Goal: Task Accomplishment & Management: Complete application form

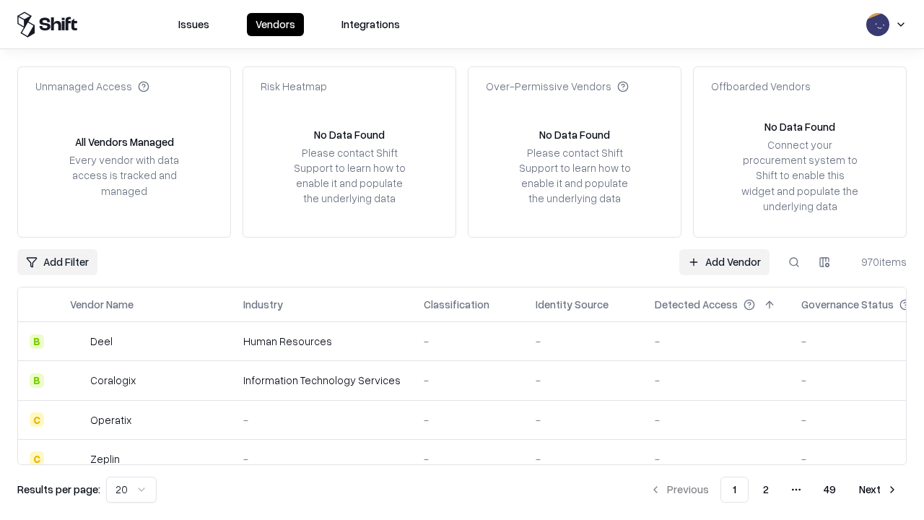
click at [724, 261] on link "Add Vendor" at bounding box center [724, 262] width 90 height 26
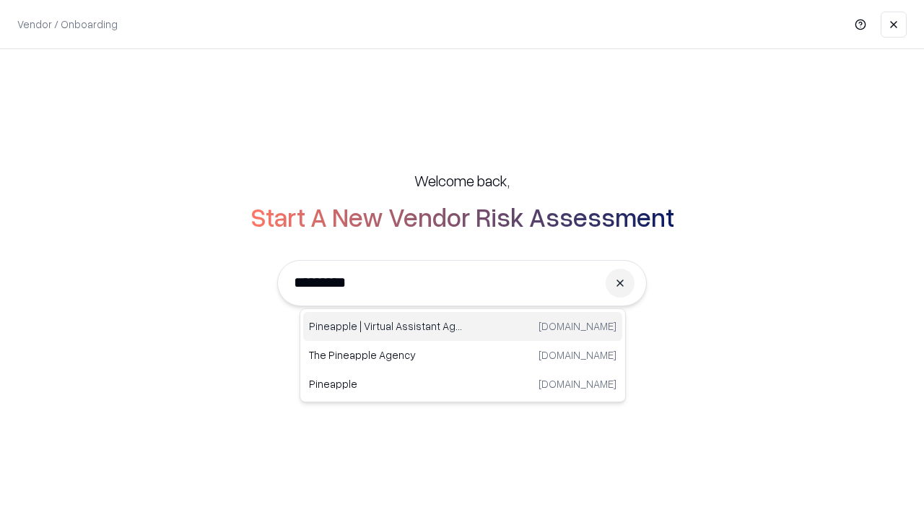
click at [463, 326] on div "Pineapple | Virtual Assistant Agency [DOMAIN_NAME]" at bounding box center [462, 326] width 319 height 29
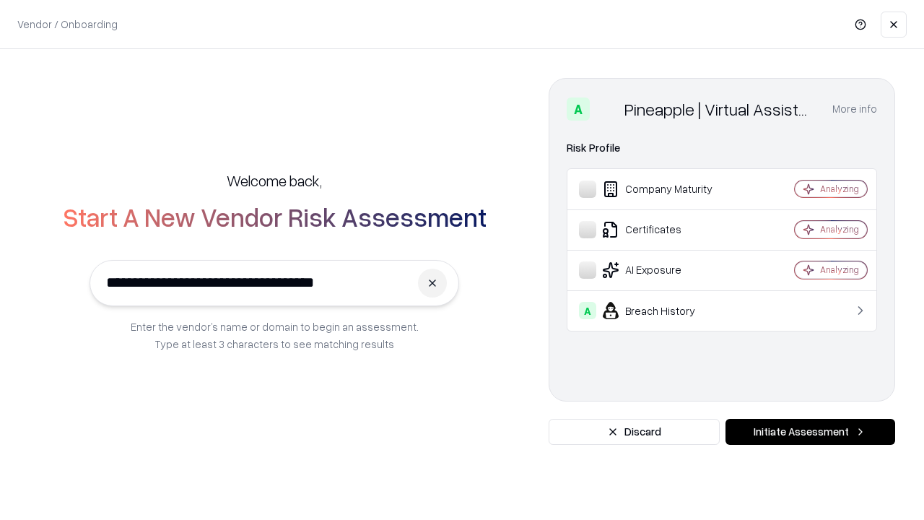
type input "**********"
click at [810, 432] on button "Initiate Assessment" at bounding box center [810, 432] width 170 height 26
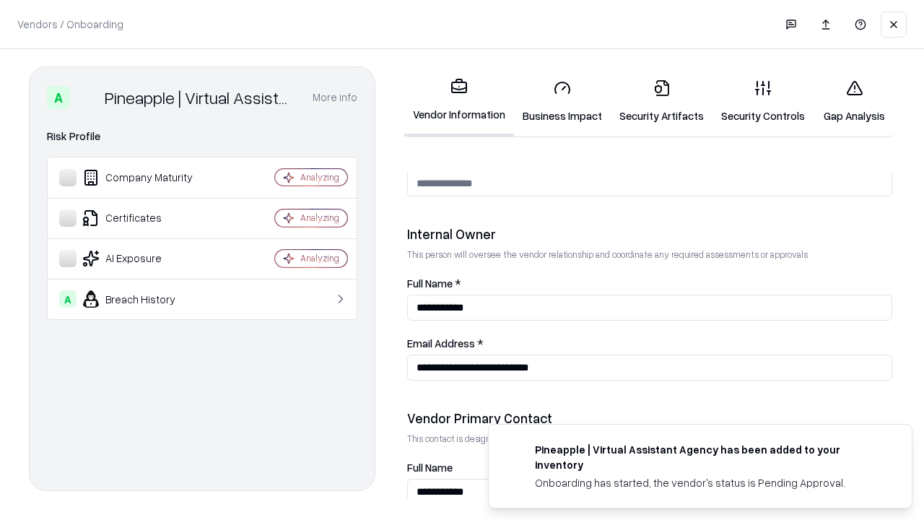
scroll to position [748, 0]
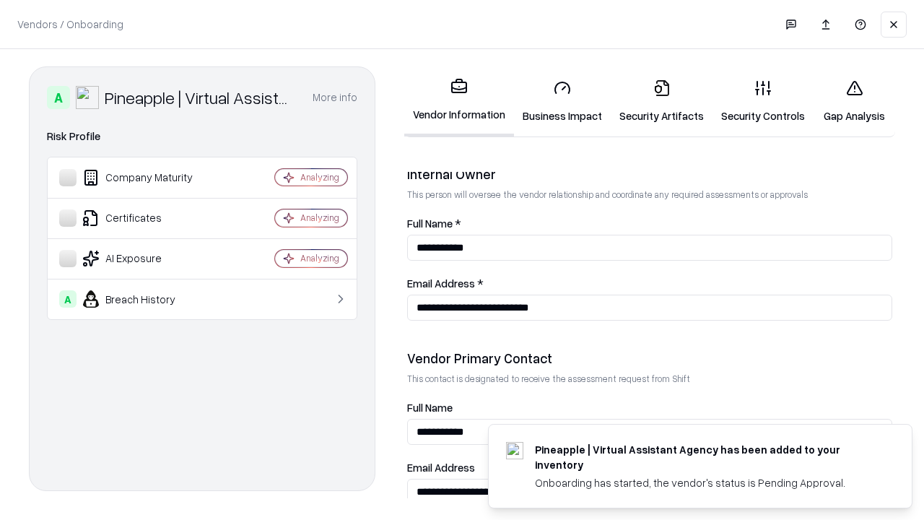
click at [661, 101] on link "Security Artifacts" at bounding box center [661, 101] width 102 height 67
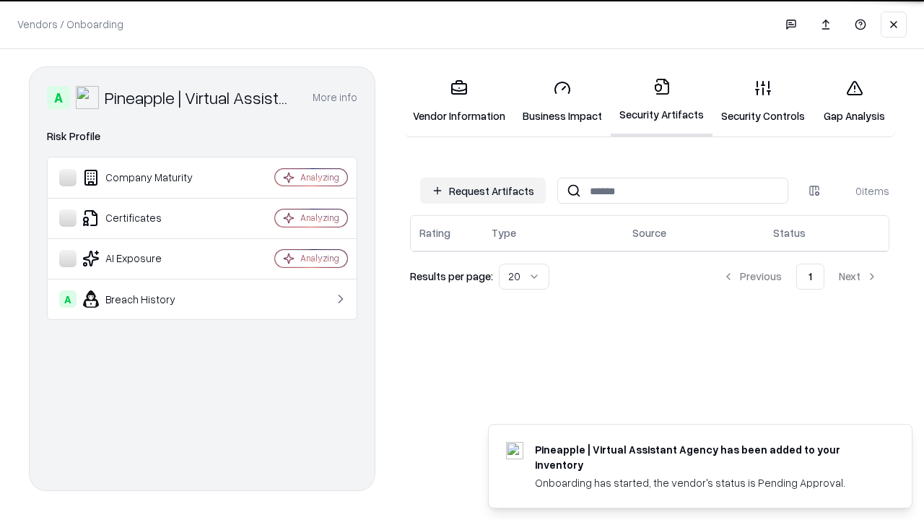
click at [483, 191] on button "Request Artifacts" at bounding box center [483, 191] width 126 height 26
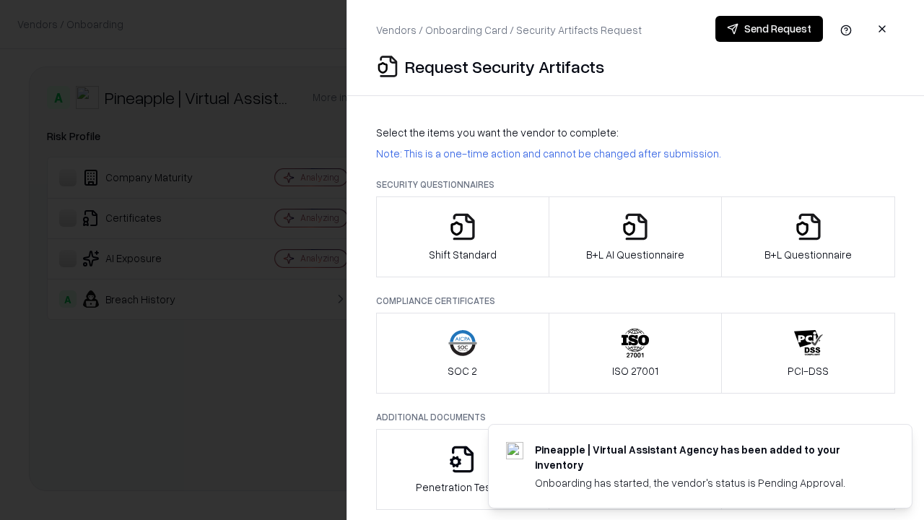
click at [807, 237] on icon "button" at bounding box center [808, 226] width 29 height 29
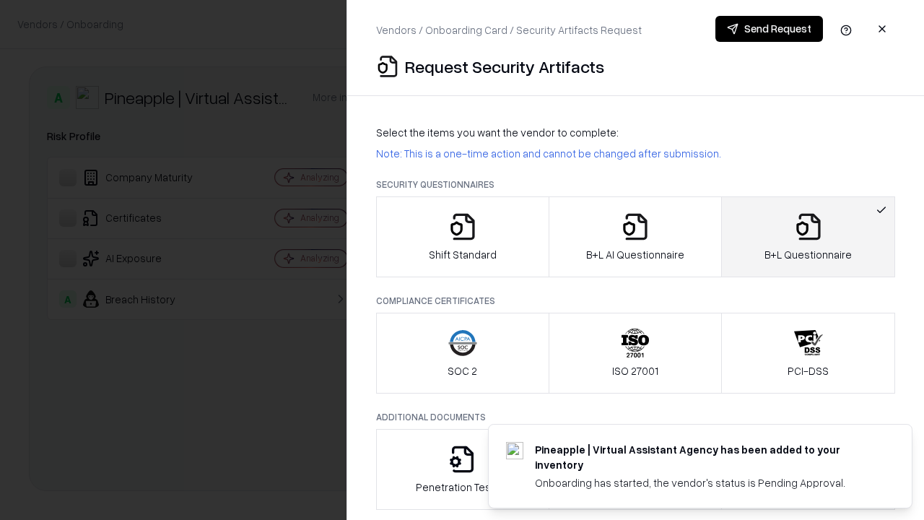
click at [634, 237] on icon "button" at bounding box center [635, 226] width 29 height 29
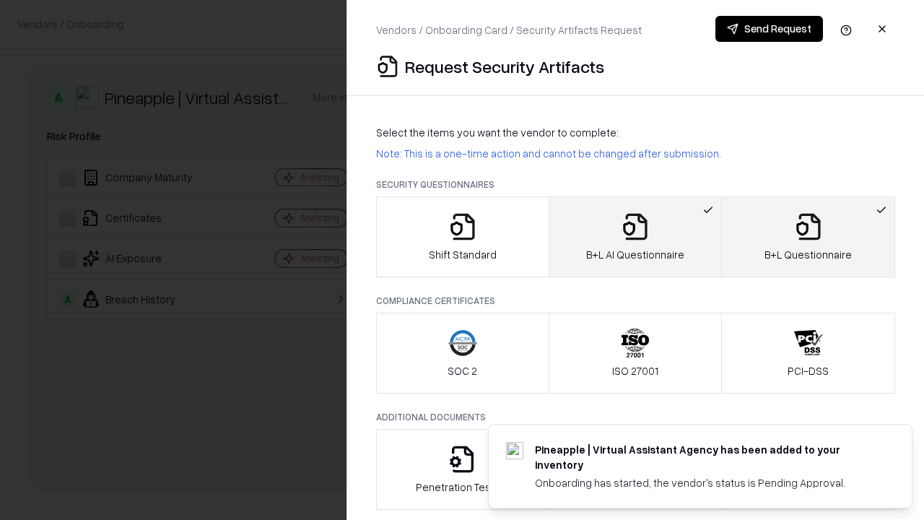
click at [769, 29] on button "Send Request" at bounding box center [769, 29] width 108 height 26
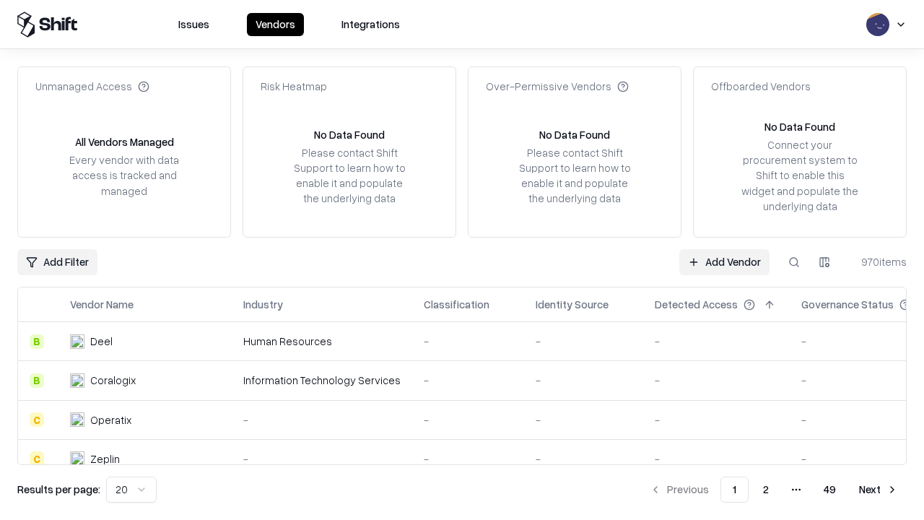
click at [794, 261] on button at bounding box center [794, 262] width 26 height 26
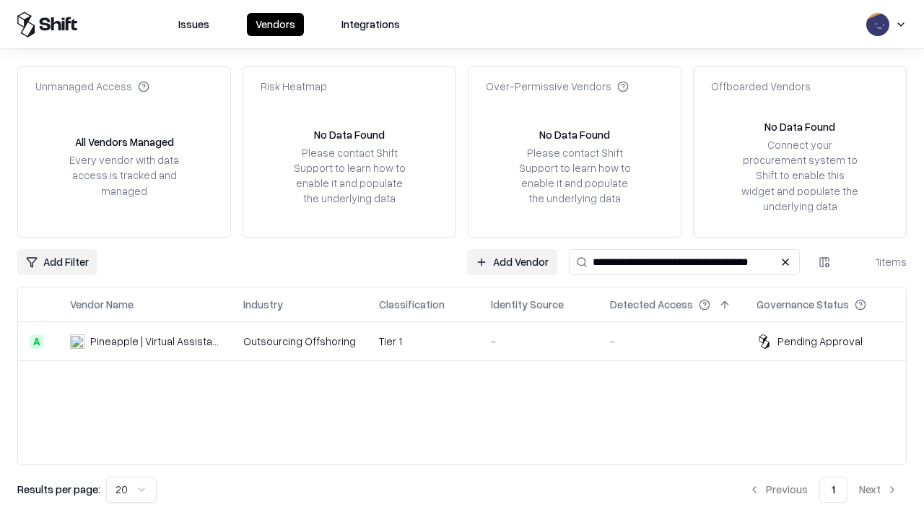
type input "**********"
click at [470, 341] on td "Tier 1" at bounding box center [423, 341] width 112 height 39
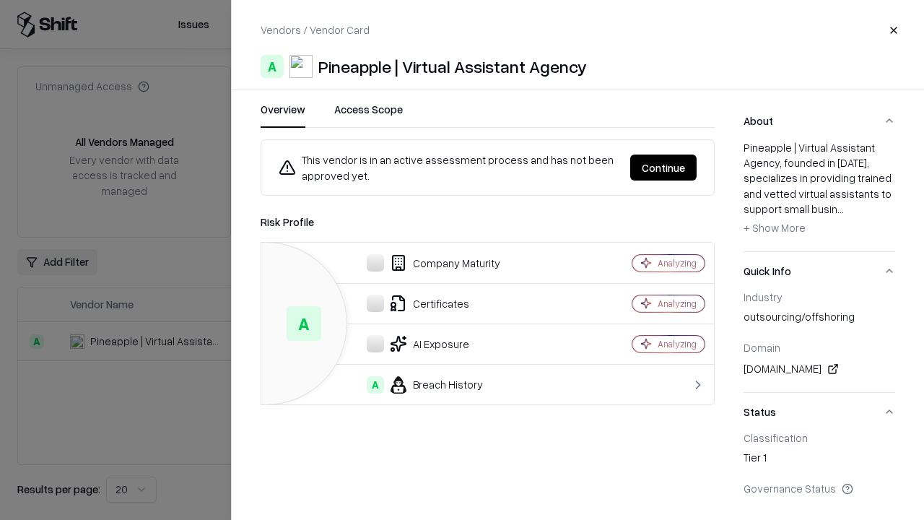
click at [663, 167] on button "Continue" at bounding box center [663, 167] width 66 height 26
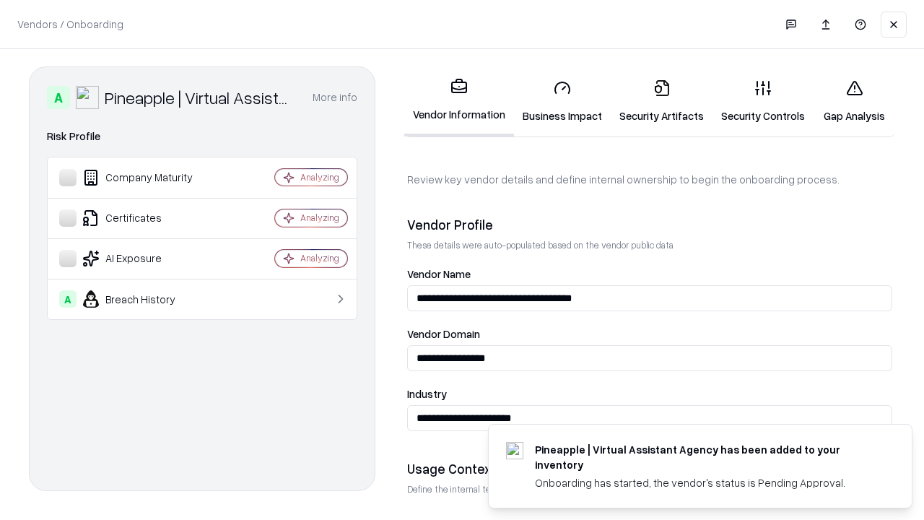
click at [661, 101] on link "Security Artifacts" at bounding box center [661, 101] width 102 height 67
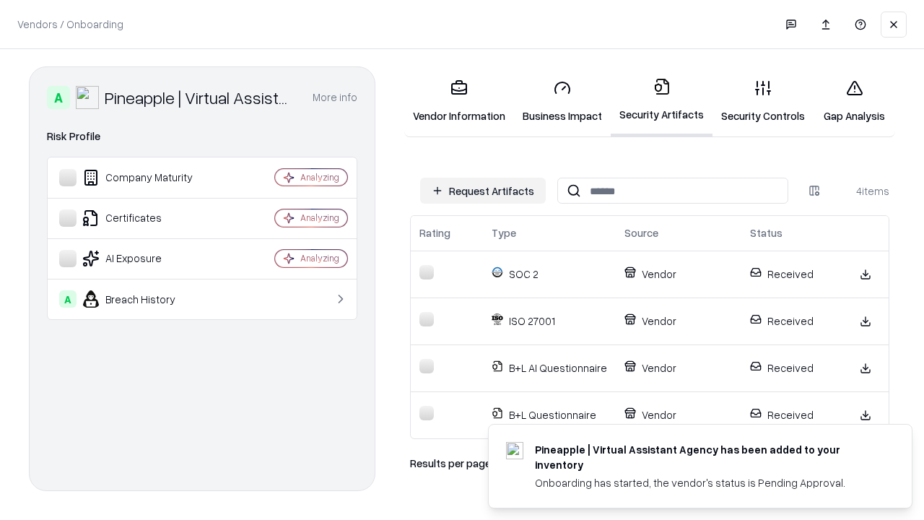
click at [854, 101] on link "Gap Analysis" at bounding box center [854, 101] width 82 height 67
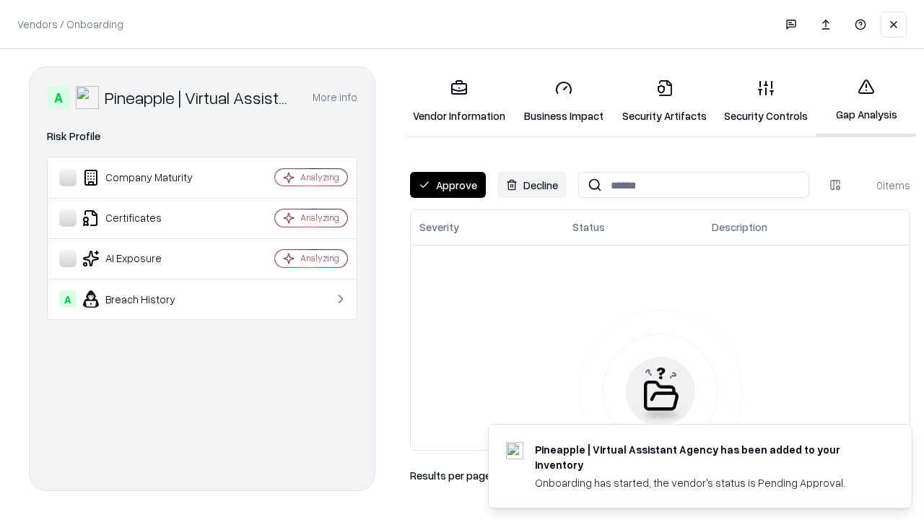
click at [447, 185] on button "Approve" at bounding box center [448, 185] width 76 height 26
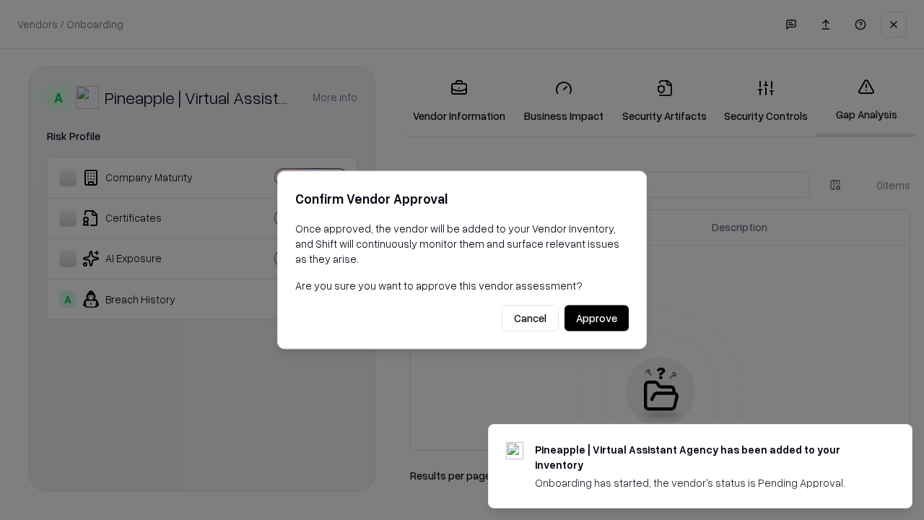
click at [596, 318] on button "Approve" at bounding box center [596, 318] width 64 height 26
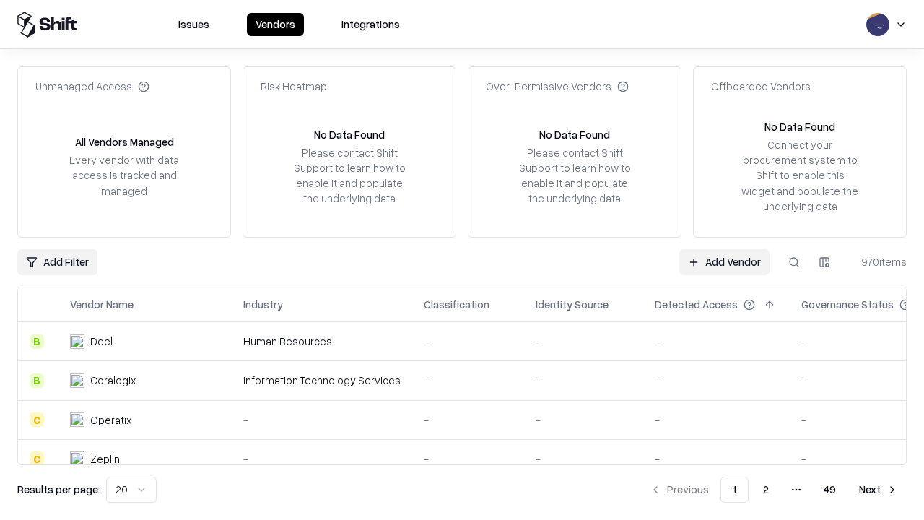
type input "**********"
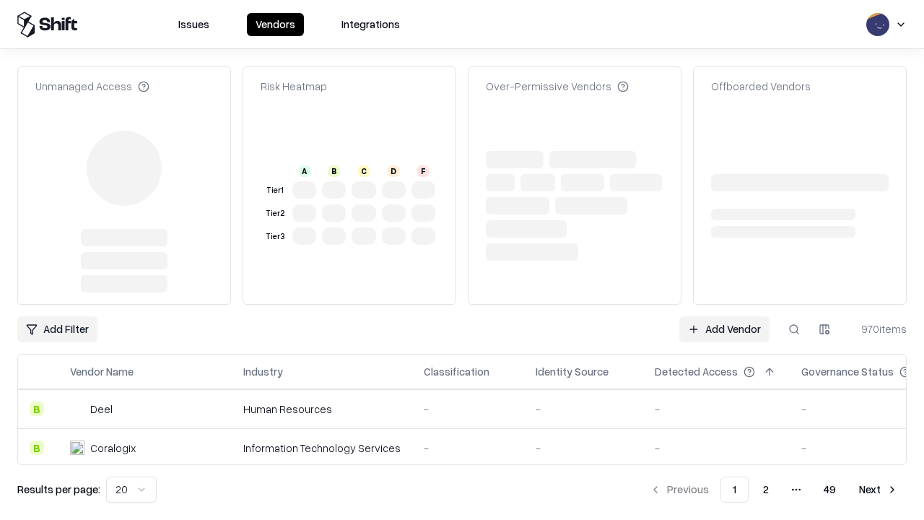
click at [724, 316] on link "Add Vendor" at bounding box center [724, 329] width 90 height 26
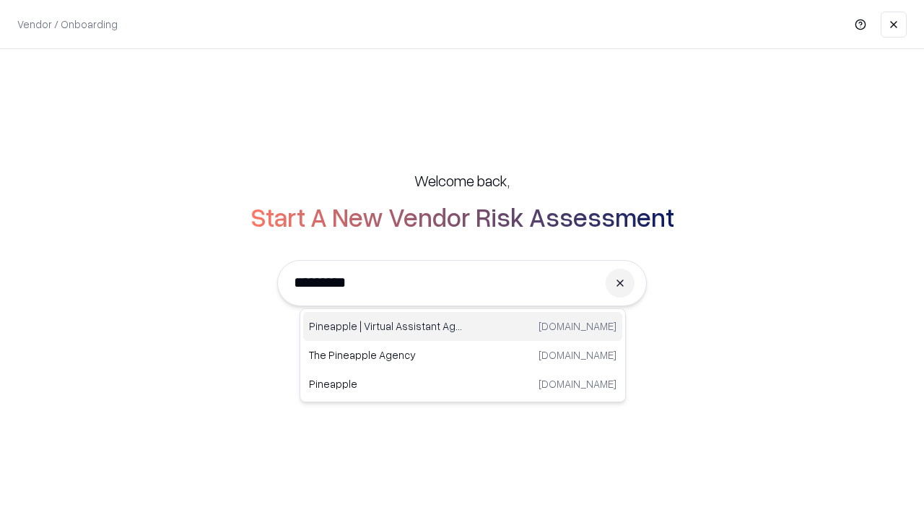
click at [463, 326] on div "Pineapple | Virtual Assistant Agency [DOMAIN_NAME]" at bounding box center [462, 326] width 319 height 29
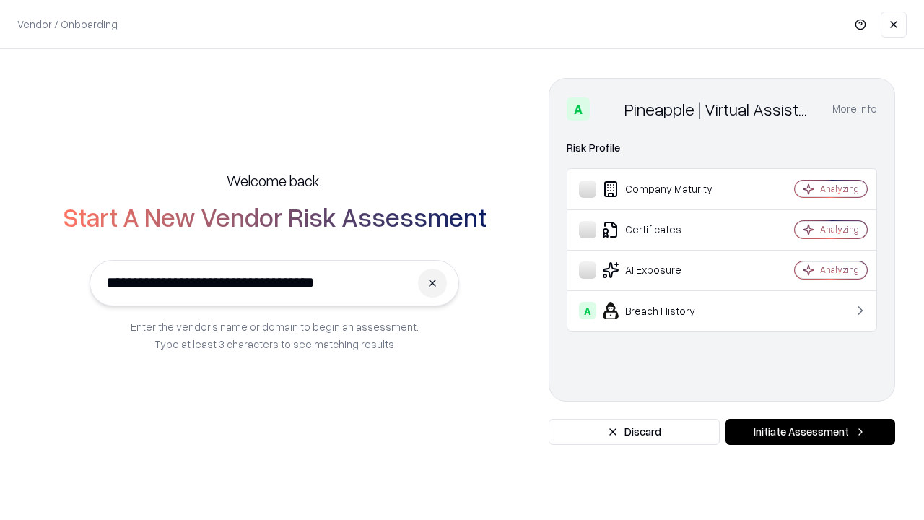
type input "**********"
click at [810, 432] on button "Initiate Assessment" at bounding box center [810, 432] width 170 height 26
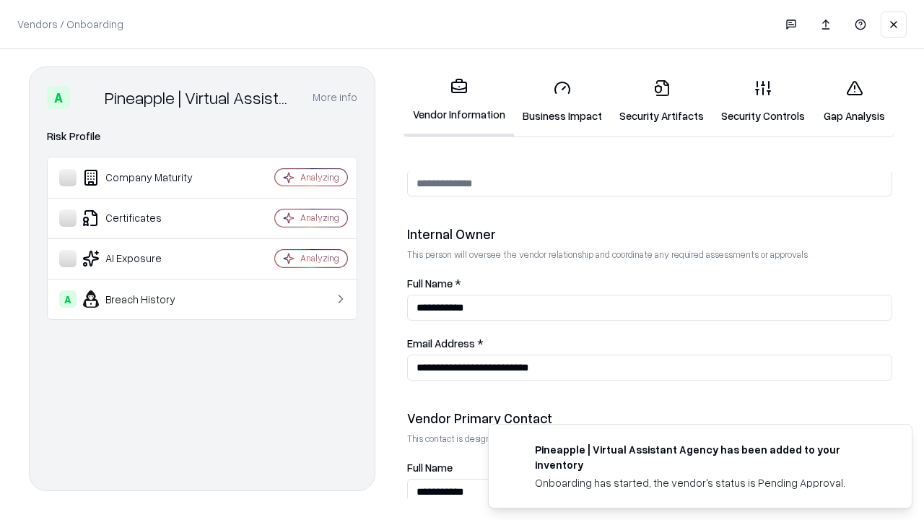
scroll to position [748, 0]
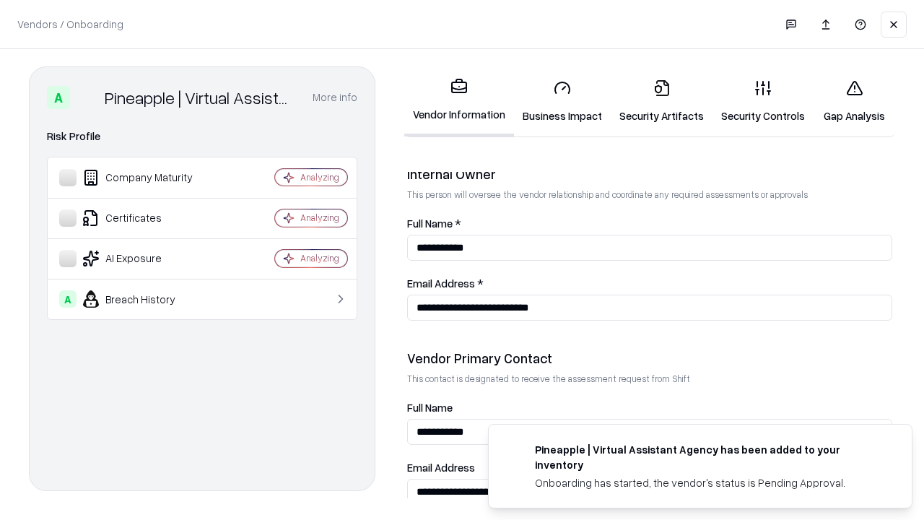
click at [854, 101] on link "Gap Analysis" at bounding box center [854, 101] width 82 height 67
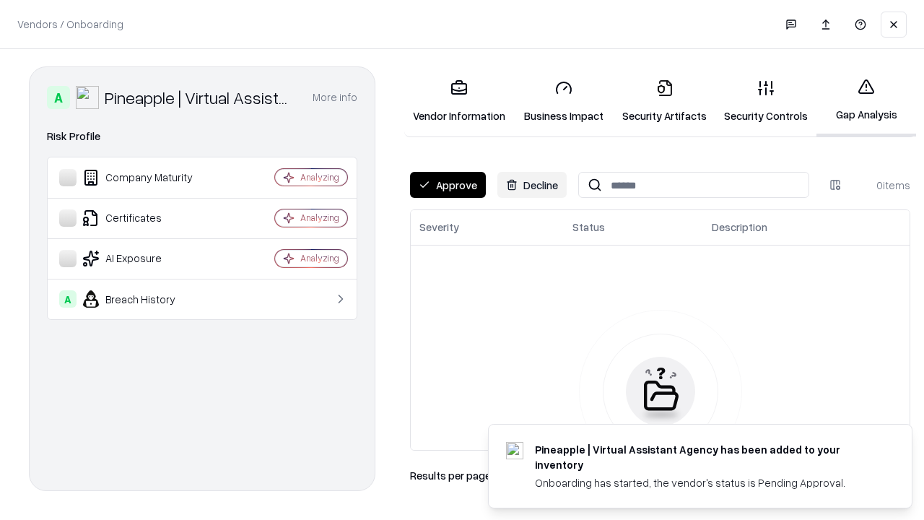
click at [447, 185] on button "Approve" at bounding box center [448, 185] width 76 height 26
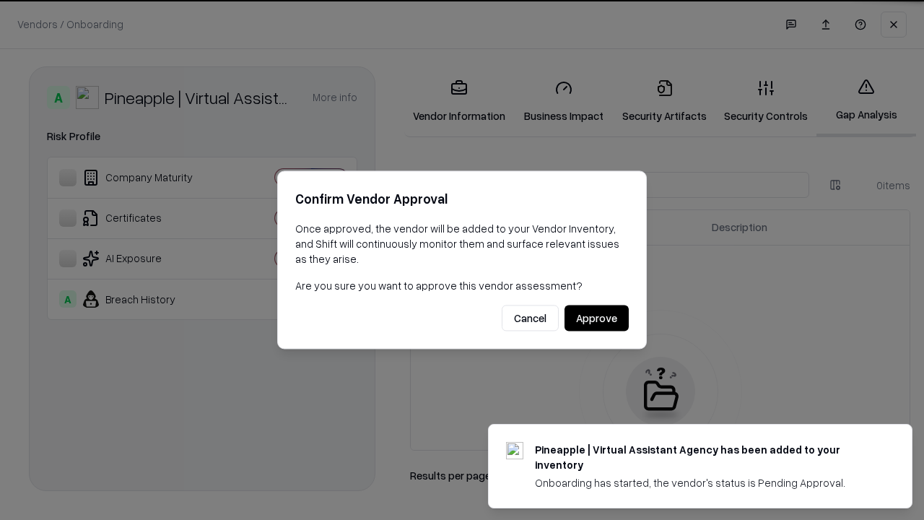
click at [596, 318] on button "Approve" at bounding box center [596, 318] width 64 height 26
